Goal: Obtain resource: Download file/media

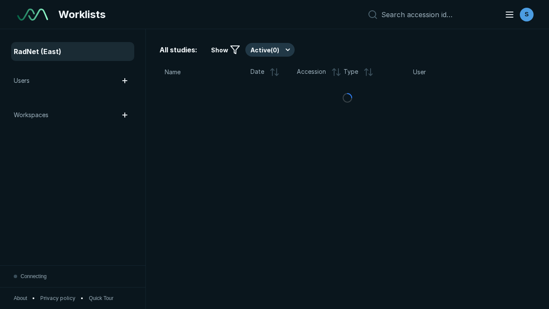
scroll to position [2344, 3575]
